Goal: Check status: Check status

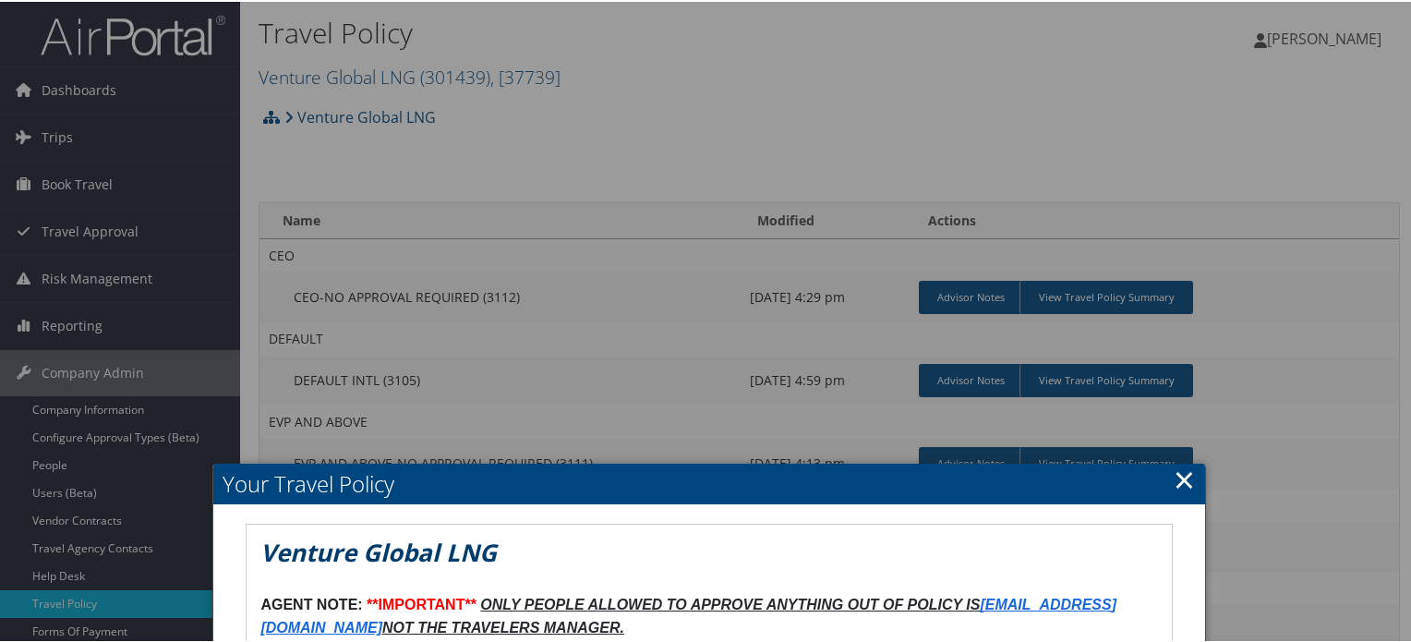
click at [1185, 484] on link "×" at bounding box center [1184, 477] width 21 height 37
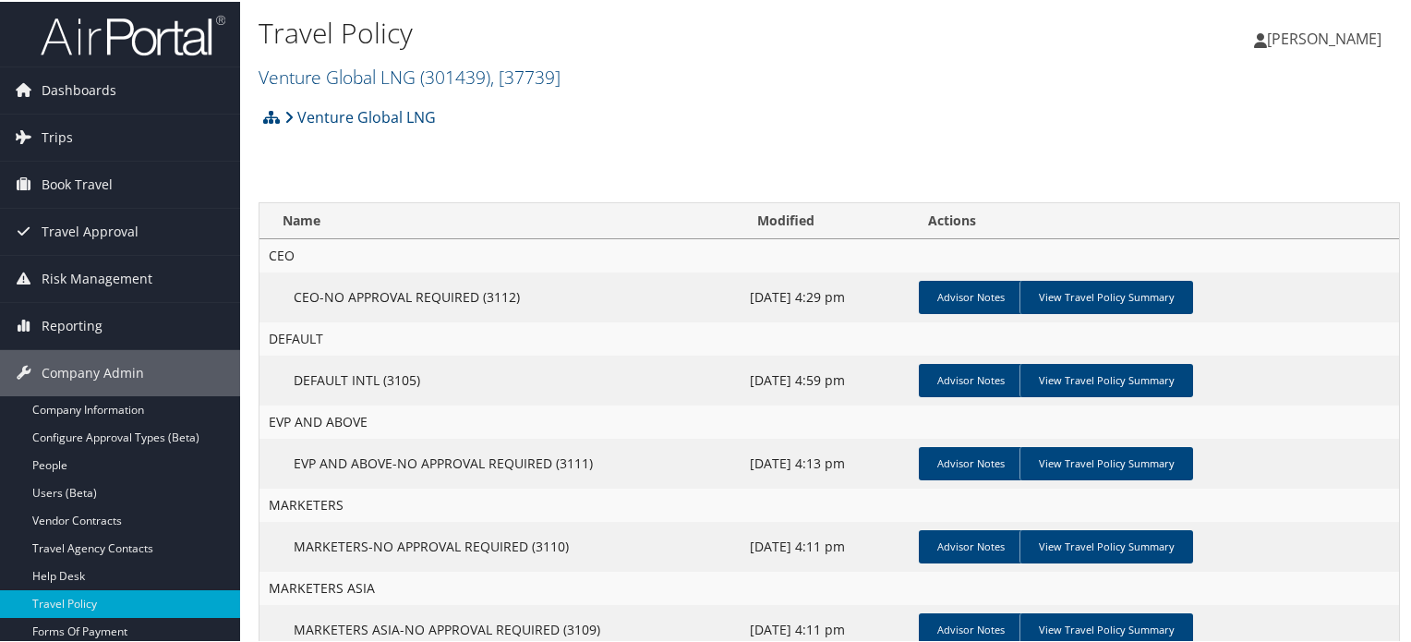
click at [151, 48] on img at bounding box center [133, 33] width 185 height 43
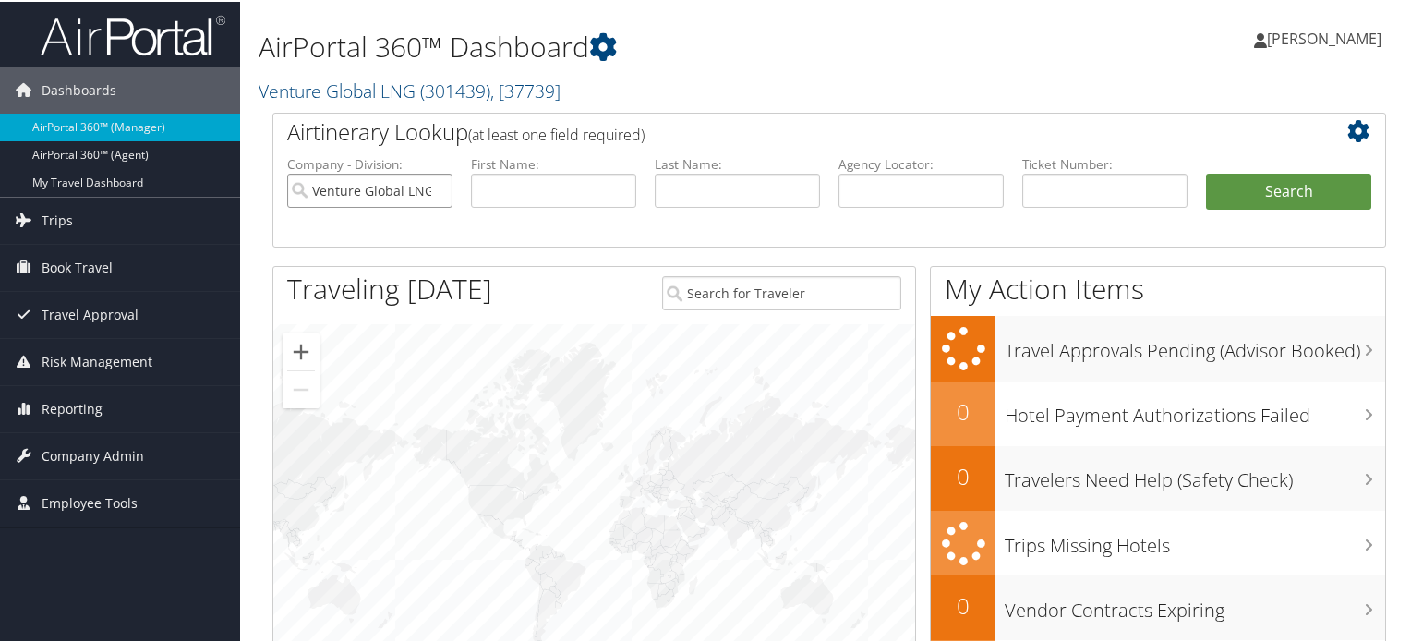
click at [432, 187] on input "Venture Global LNG" at bounding box center [369, 189] width 165 height 34
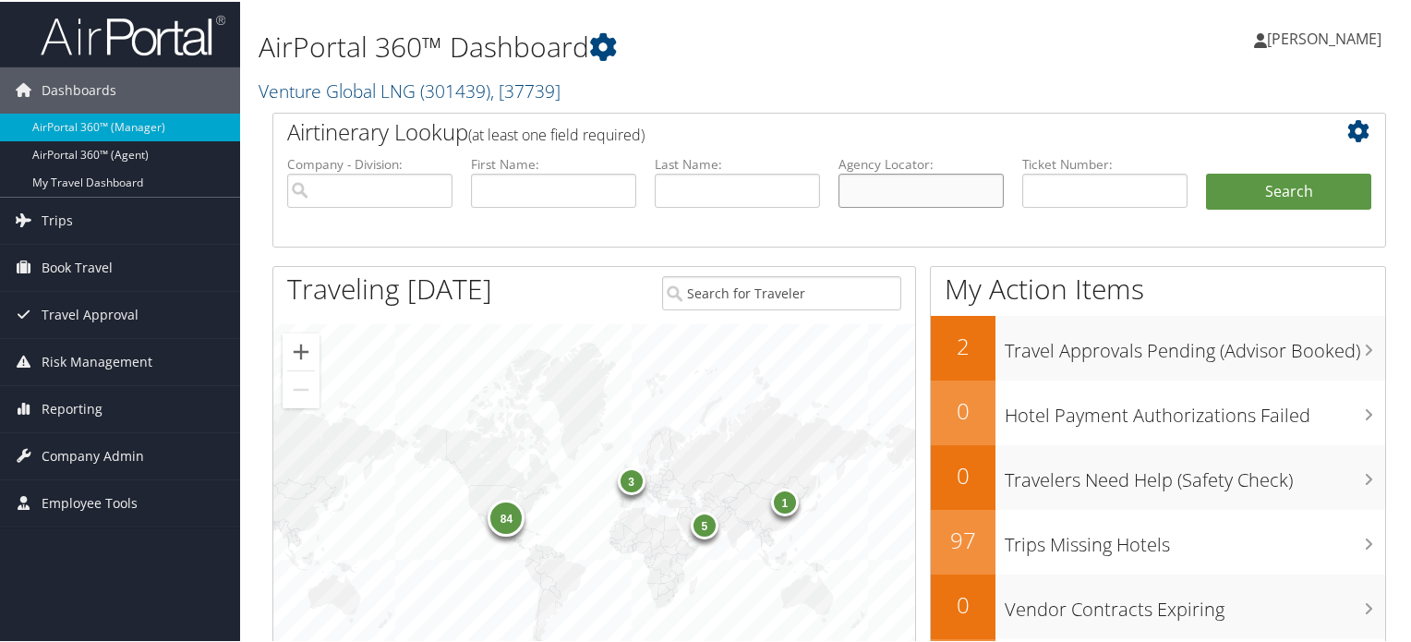
click at [880, 189] on input "text" at bounding box center [920, 189] width 165 height 34
paste input "DKH3B9"
type input "DKH3B9"
click at [1252, 192] on button "Search" at bounding box center [1288, 190] width 165 height 37
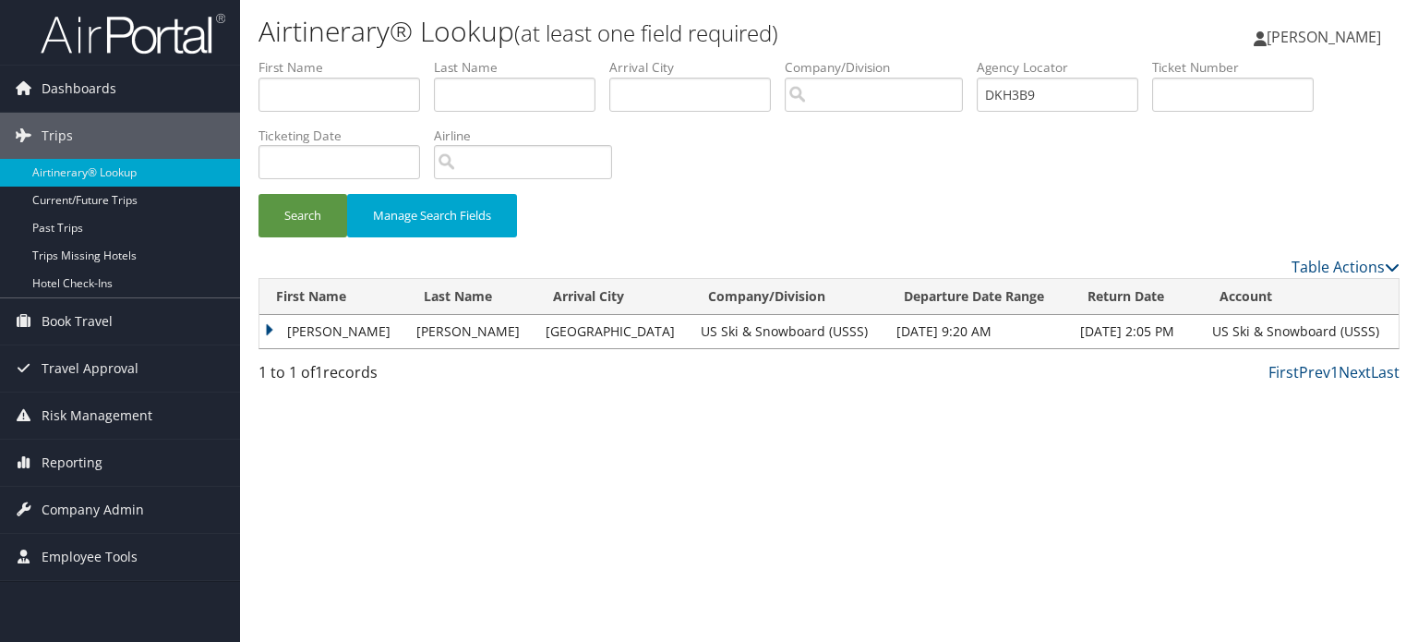
click at [269, 327] on td "BRIDGER BEMAN" at bounding box center [333, 331] width 148 height 33
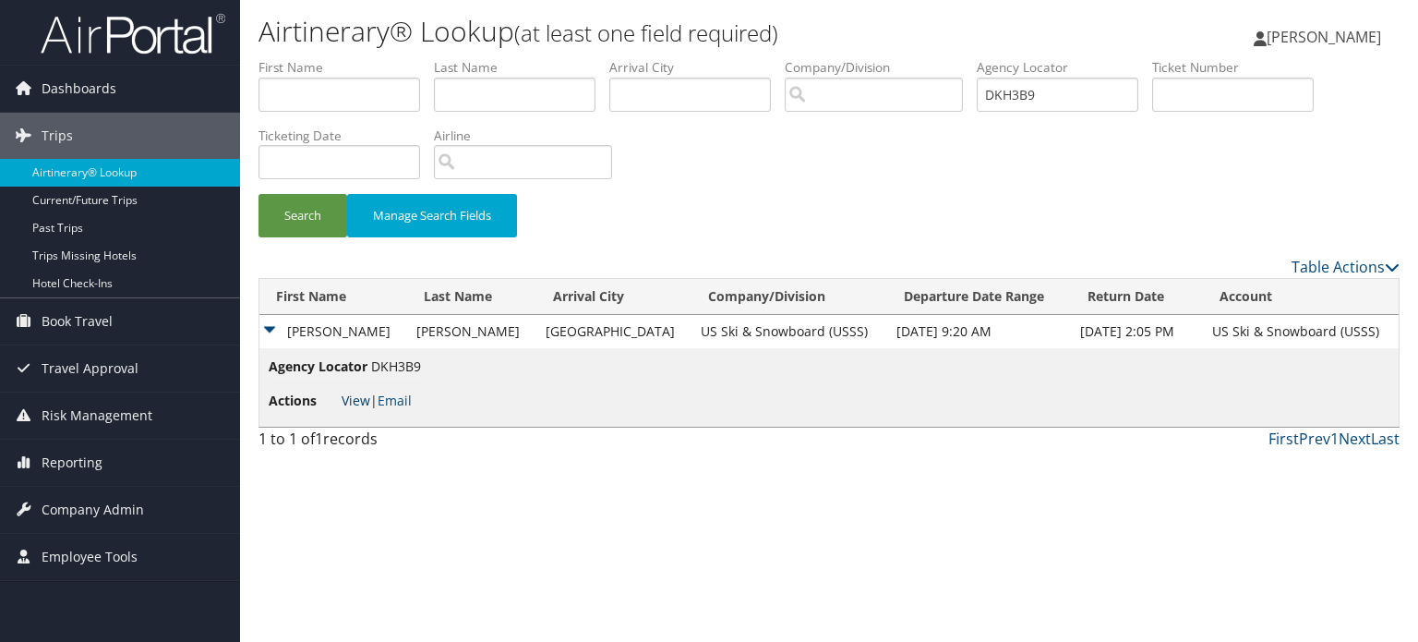
click at [361, 402] on link "View" at bounding box center [356, 401] width 29 height 18
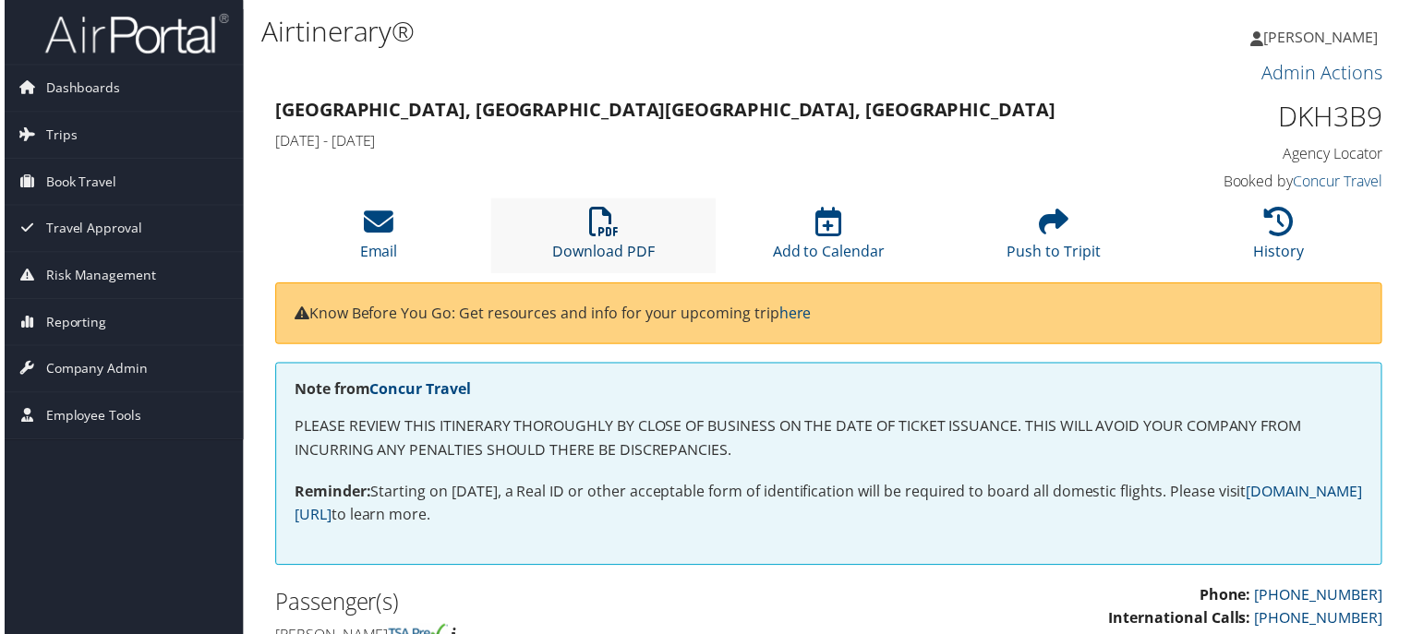
click at [603, 227] on icon at bounding box center [603, 224] width 30 height 30
